Goal: Task Accomplishment & Management: Manage account settings

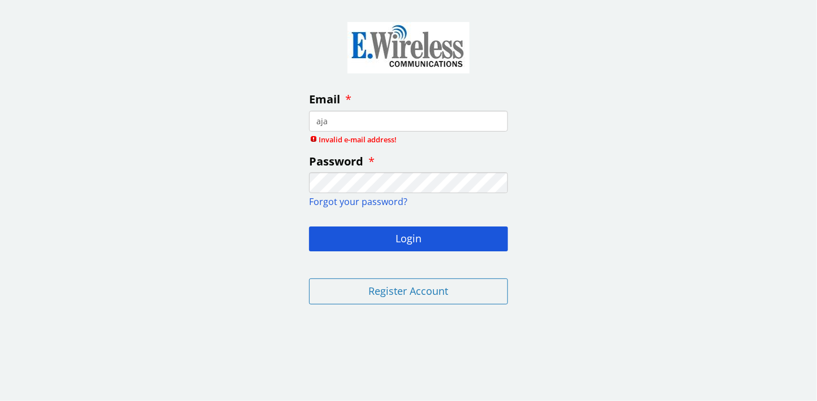
type input "[EMAIL_ADDRESS][DOMAIN_NAME]"
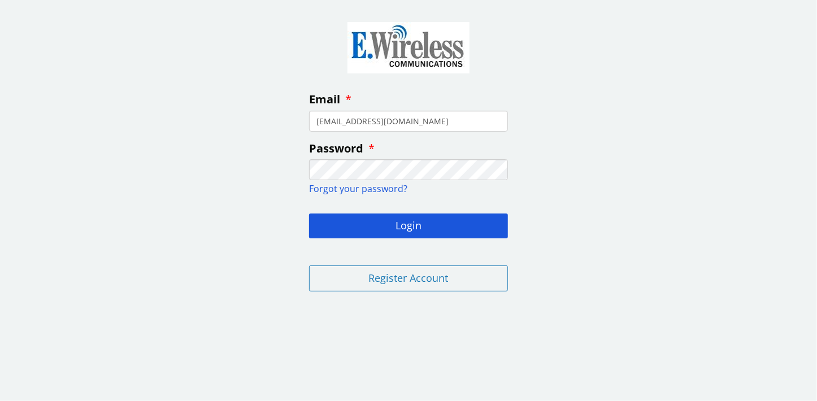
click at [309, 214] on button "Login" at bounding box center [408, 226] width 199 height 25
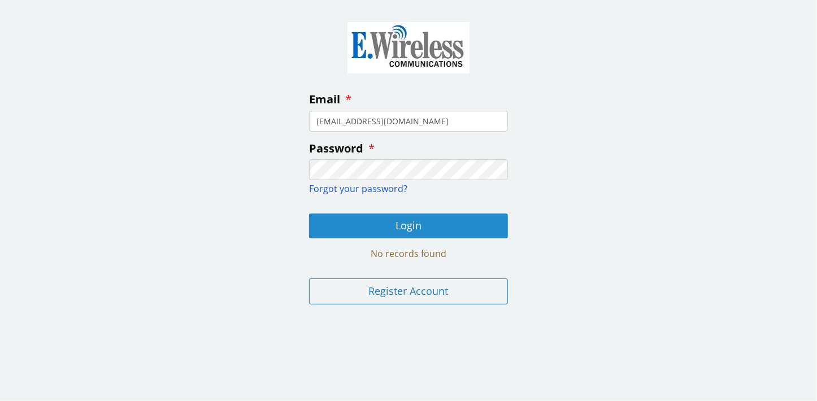
click at [405, 224] on button "Login" at bounding box center [408, 226] width 199 height 25
click at [428, 229] on button "Login" at bounding box center [408, 226] width 199 height 25
